Goal: Find specific fact: Find specific page/section

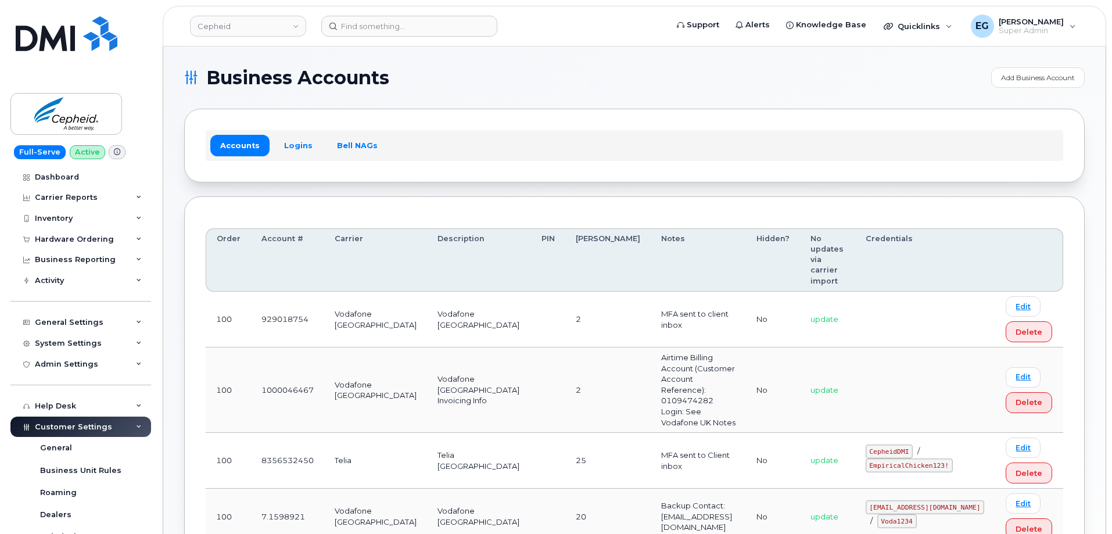
scroll to position [58, 0]
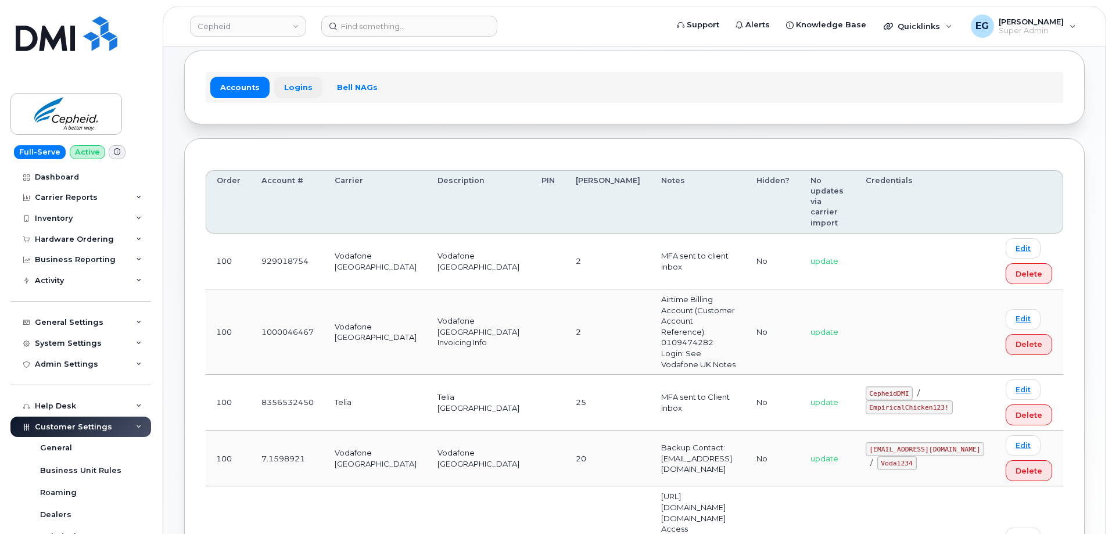
click at [286, 90] on link "Logins" at bounding box center [298, 87] width 48 height 21
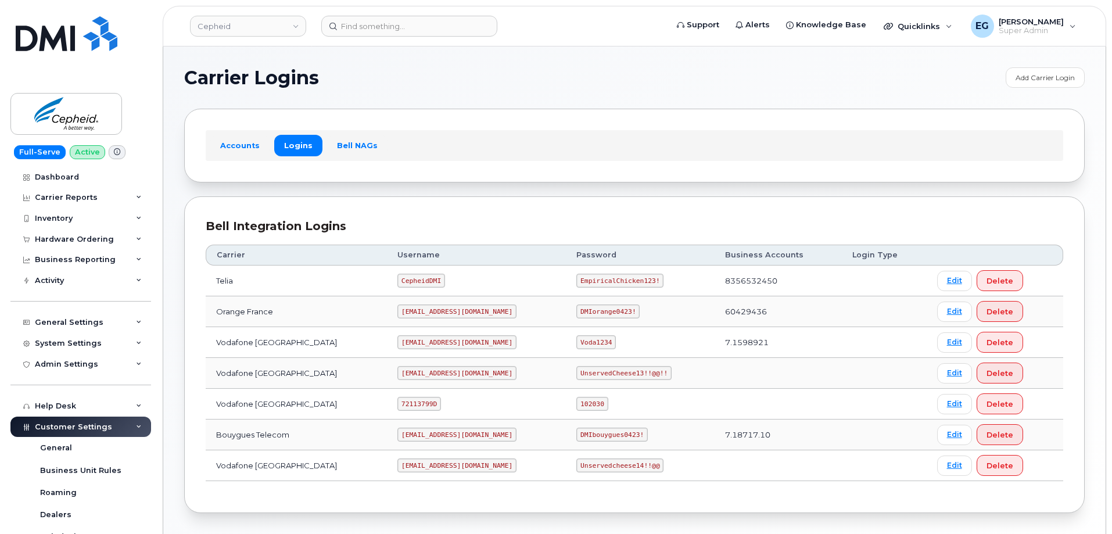
click at [437, 314] on code "[EMAIL_ADDRESS][DOMAIN_NAME]" at bounding box center [456, 311] width 119 height 14
click at [439, 311] on code "[EMAIL_ADDRESS][DOMAIN_NAME]" at bounding box center [456, 311] width 119 height 14
copy code "[EMAIL_ADDRESS][DOMAIN_NAME]"
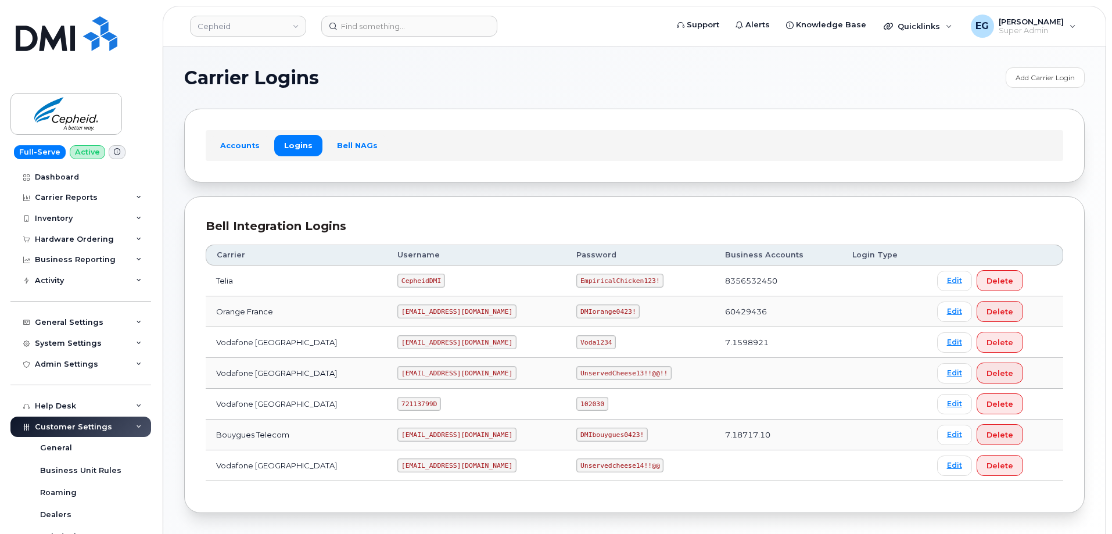
click at [576, 314] on code "DMIorange0423!" at bounding box center [607, 311] width 63 height 14
copy code "DMIorange0423!"
drag, startPoint x: 601, startPoint y: 330, endPoint x: 588, endPoint y: 322, distance: 15.1
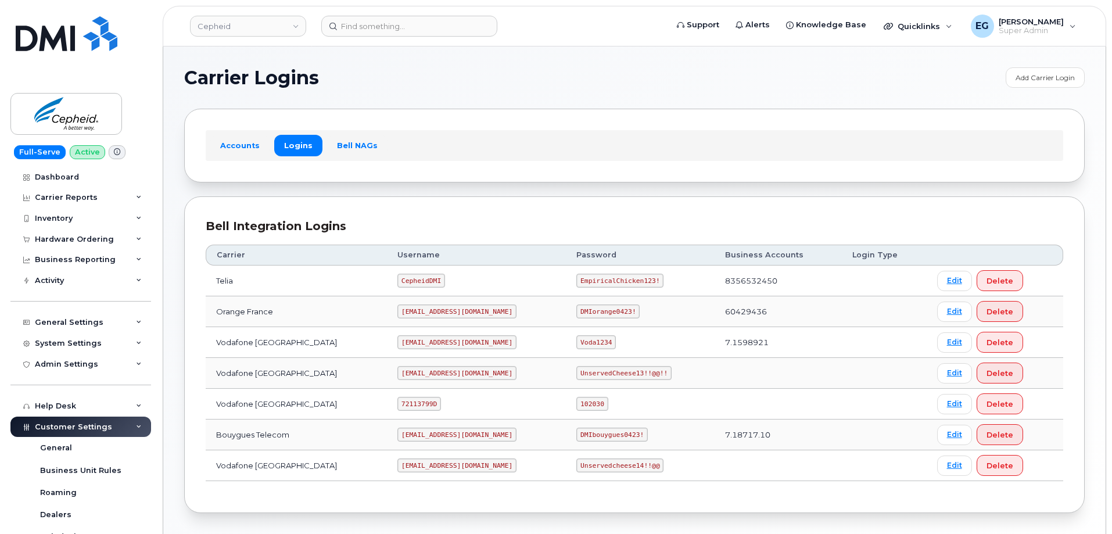
click at [601, 330] on td "Voda1234" at bounding box center [640, 342] width 149 height 31
drag, startPoint x: 583, startPoint y: 311, endPoint x: 534, endPoint y: 309, distance: 48.2
click at [576, 309] on code "DMIorange0423!" at bounding box center [607, 311] width 63 height 14
copy code "DMIorange0423!"
